Goal: Task Accomplishment & Management: Complete application form

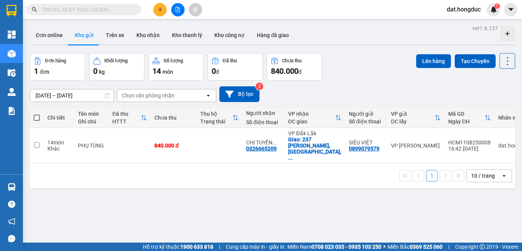
click at [160, 7] on icon "plus" at bounding box center [160, 9] width 5 height 5
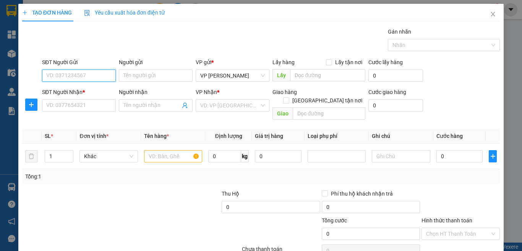
click at [89, 77] on input "SĐT Người Gửi" at bounding box center [79, 76] width 74 height 12
type input "0377475853"
click at [126, 78] on input "Người gửi" at bounding box center [156, 76] width 74 height 12
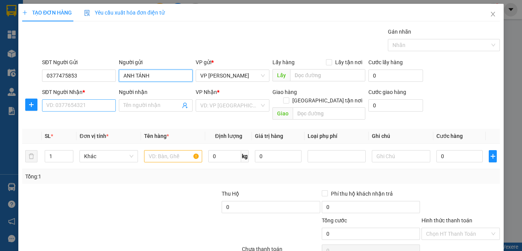
type input "ANH TÁNH"
click at [72, 106] on input "SĐT Người Nhận *" at bounding box center [79, 105] width 74 height 12
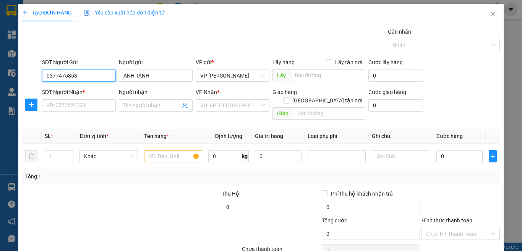
drag, startPoint x: 88, startPoint y: 76, endPoint x: 45, endPoint y: 75, distance: 42.5
click at [45, 75] on input "0377475853" at bounding box center [79, 76] width 74 height 12
click at [76, 105] on input "SĐT Người Nhận *" at bounding box center [79, 105] width 74 height 12
paste input "0377475853"
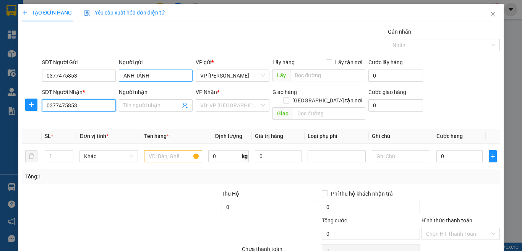
type input "0377475853"
click at [116, 80] on div "SĐT Người Gửi 0377475853 Người gửi ANH TÁNH VP gửi * VP [PERSON_NAME] Lấy hàng …" at bounding box center [271, 71] width 461 height 27
click at [133, 105] on input "Người nhận" at bounding box center [152, 105] width 57 height 8
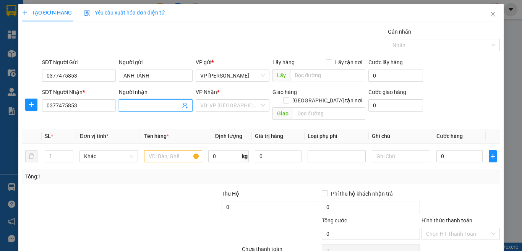
paste input "ANH TÁNH"
type input "ANH TÁNH"
click at [214, 105] on input "search" at bounding box center [229, 105] width 59 height 11
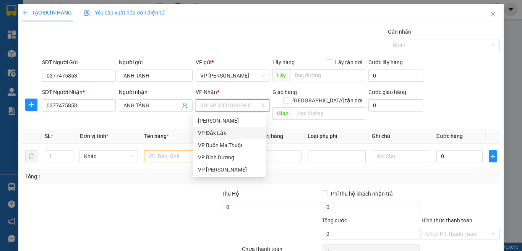
drag, startPoint x: 228, startPoint y: 133, endPoint x: 275, endPoint y: 116, distance: 50.3
click at [228, 133] on div "VP Đắk Lắk" at bounding box center [229, 133] width 63 height 8
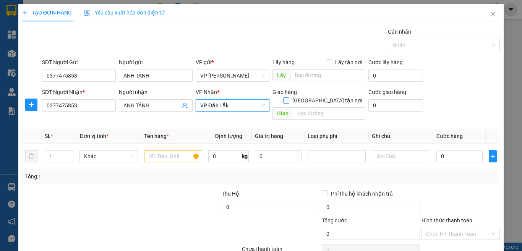
click at [289, 98] on input "[GEOGRAPHIC_DATA] tận nơi" at bounding box center [285, 100] width 5 height 5
checkbox input "true"
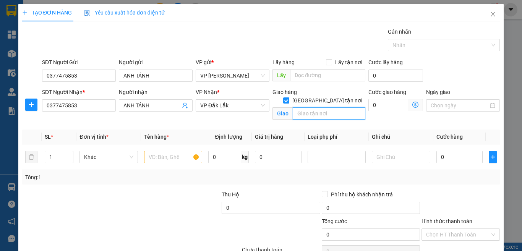
click at [324, 107] on input "text" at bounding box center [329, 113] width 73 height 12
type input "V"
type input "Vòng xoay 10-3"
click at [155, 155] on input "text" at bounding box center [173, 157] width 58 height 12
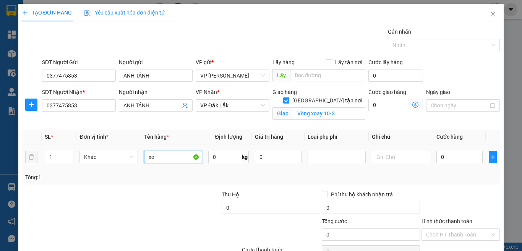
type input "x"
type input "XE EX 47B1-87818+CÀ VẸT"
click at [454, 156] on input "0" at bounding box center [460, 157] width 47 height 12
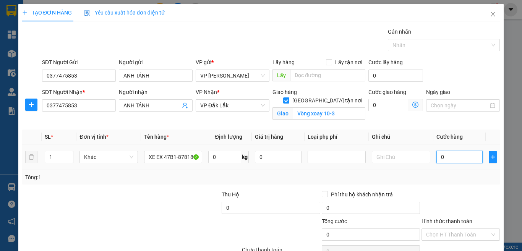
type input "3"
type input "35"
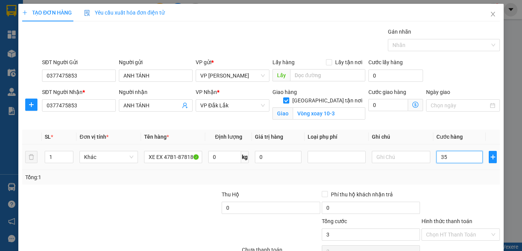
type input "35"
type input "350"
type input "3.500"
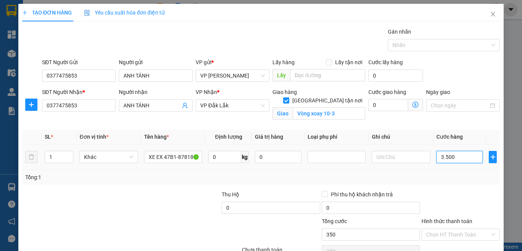
type input "3.500"
type input "350.000"
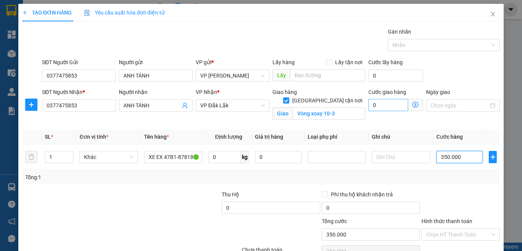
type input "350.000"
click at [384, 104] on input "0" at bounding box center [389, 105] width 40 height 12
type input "1"
type input "350.001"
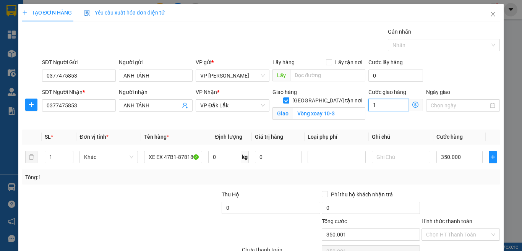
type input "10"
type input "350.010"
type input "100"
type input "350.100"
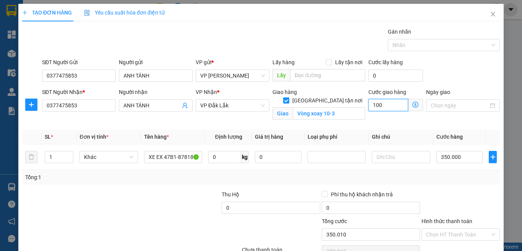
type input "350.100"
type input "1.000"
type input "351.000"
type input "10.000"
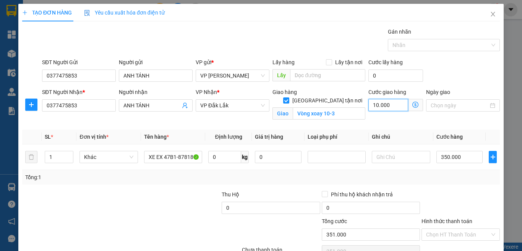
type input "360.000"
type input "100.000"
type input "450.000"
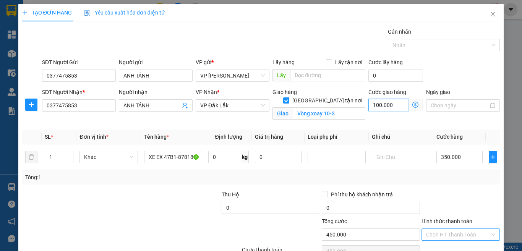
type input "100.000"
click at [436, 234] on input "Hình thức thanh toán" at bounding box center [458, 234] width 64 height 11
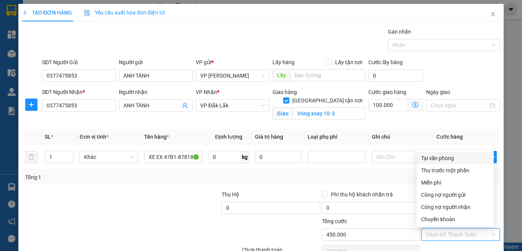
click at [449, 156] on div "Tại văn phòng" at bounding box center [455, 158] width 68 height 8
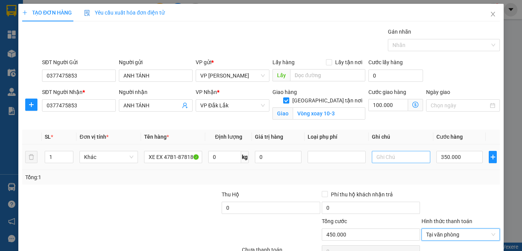
scroll to position [41, 0]
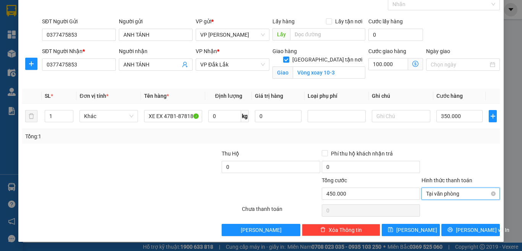
click at [462, 194] on span "Tại văn phòng" at bounding box center [460, 193] width 69 height 11
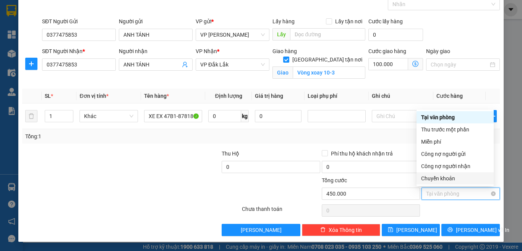
type input "450.000"
click at [186, 180] on div at bounding box center [201, 189] width 80 height 27
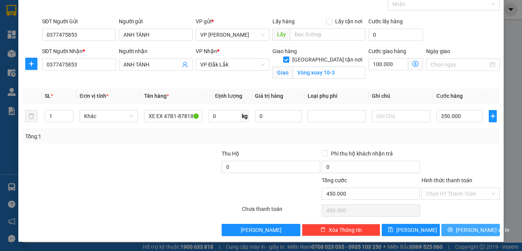
click at [467, 230] on span "[PERSON_NAME] và In" at bounding box center [483, 230] width 54 height 8
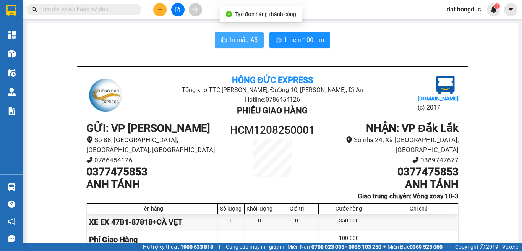
click at [239, 39] on span "In mẫu A5" at bounding box center [244, 40] width 28 height 10
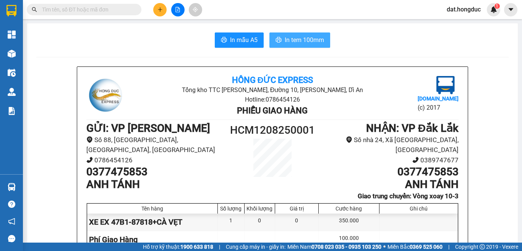
click at [287, 44] on span "In tem 100mm" at bounding box center [304, 40] width 39 height 10
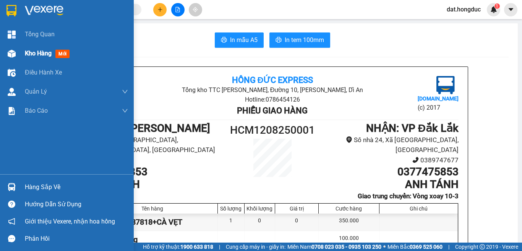
click at [37, 53] on span "Kho hàng" at bounding box center [38, 53] width 27 height 7
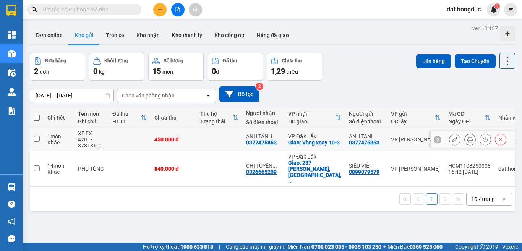
click at [452, 140] on icon at bounding box center [454, 139] width 5 height 5
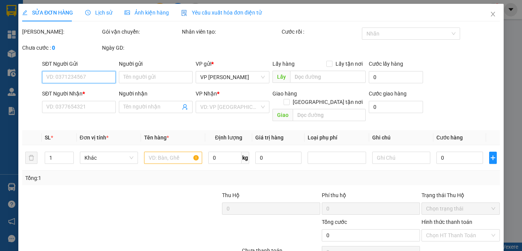
type input "0377475853"
type input "ANH TÁNH"
type input "0377475853"
type input "ANH TÁNH"
checkbox input "true"
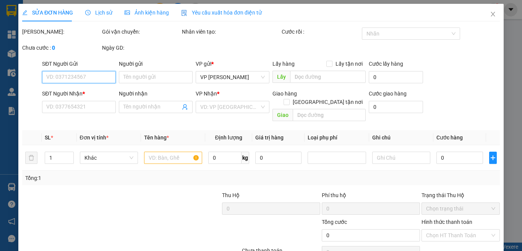
type input "Vòng xoay 10-3"
type input "450.000"
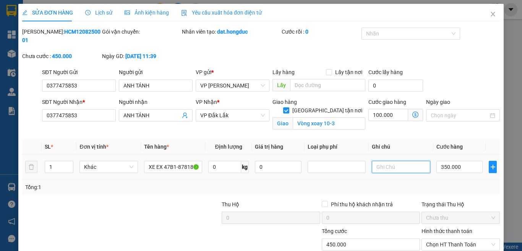
click at [390, 161] on input "text" at bounding box center [401, 167] width 58 height 12
click at [347, 117] on input "Vòng xoay 10-3" at bounding box center [329, 123] width 73 height 12
click at [347, 117] on input "Vòng xoay 10-3, Cư E Bur" at bounding box center [329, 123] width 73 height 12
type input "Vòng xoay 10-3, Cư ÊBur"
click at [401, 161] on input "text" at bounding box center [401, 167] width 58 height 12
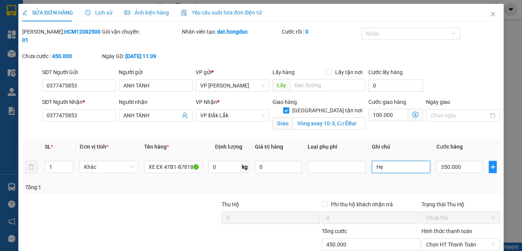
type input "H"
type input "G"
type input "H"
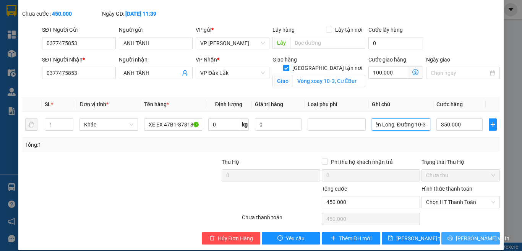
type input "Giao xe trước Ngân hàng Kiên Long, Đường 10-3"
click at [461, 234] on span "[PERSON_NAME] và In" at bounding box center [483, 238] width 54 height 8
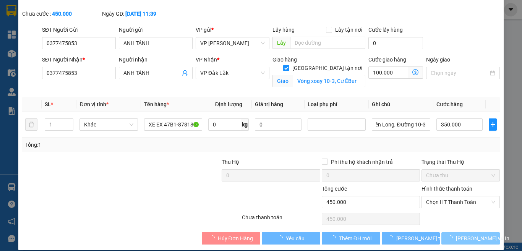
scroll to position [0, 0]
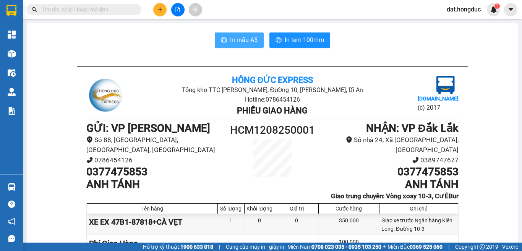
click at [239, 41] on span "In mẫu A5" at bounding box center [244, 40] width 28 height 10
